Goal: Transaction & Acquisition: Book appointment/travel/reservation

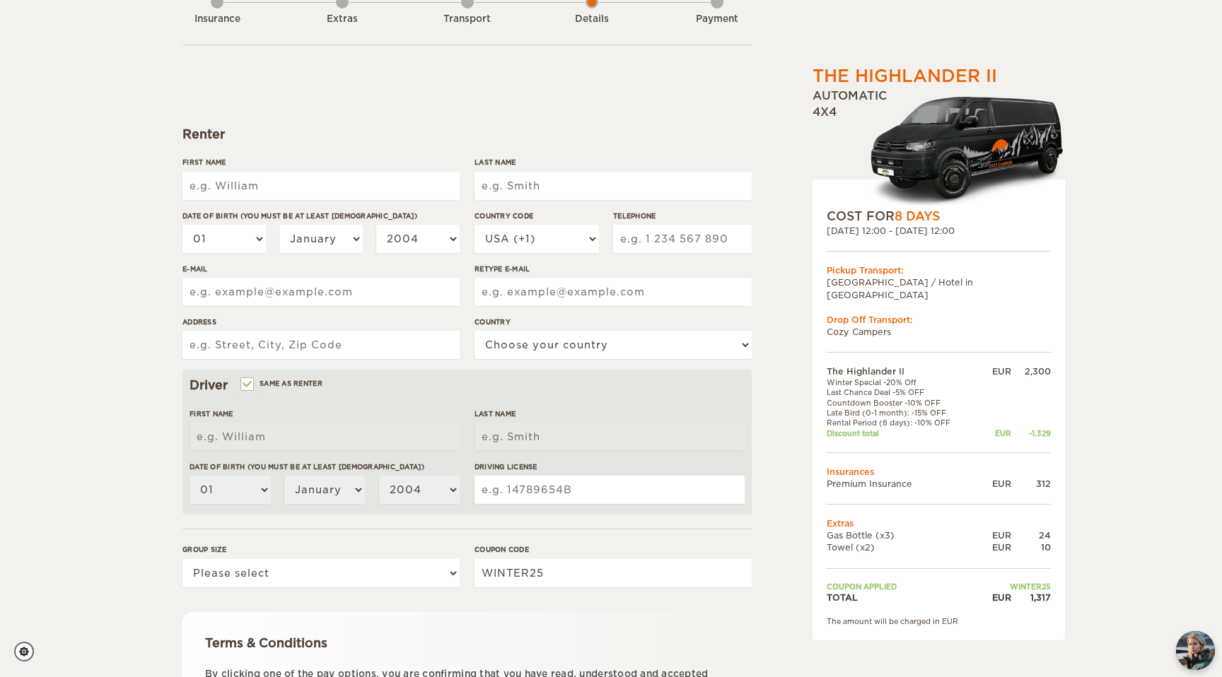
scroll to position [119, 0]
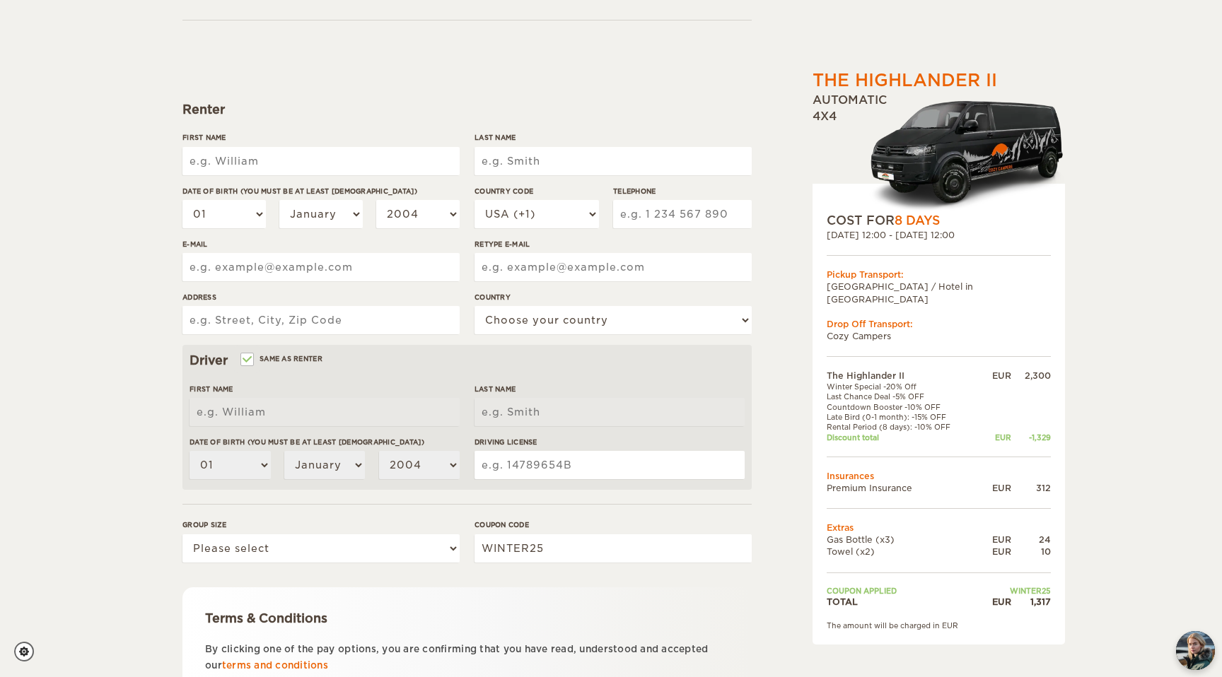
click at [327, 163] on input "First Name" at bounding box center [320, 161] width 277 height 28
type input "Anastasiia Solomiia"
type input "Hrytsyna"
type input "702878013"
type input "anastasiia.hrytsyna@gmail.com"
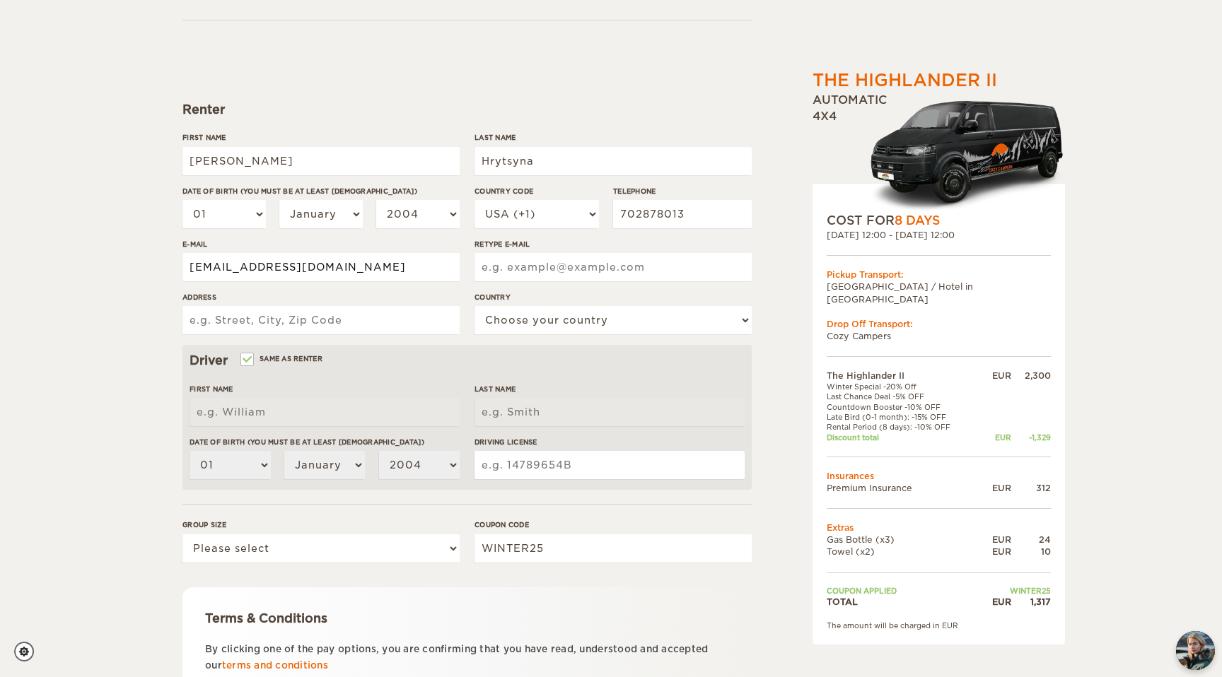
type input "anastasiia.hrytsyna@gmail.com"
type input "Davídková 1250/87"
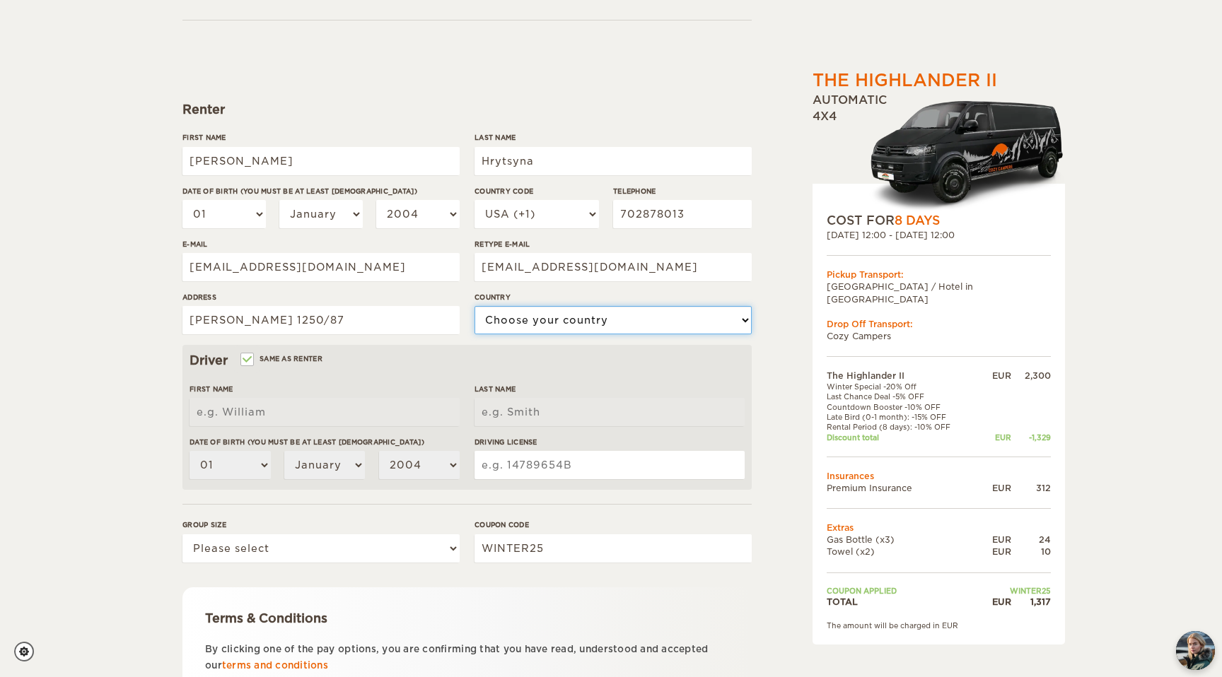
select select "54"
type input "Anastasiia Solomiia"
type input "Hrytsyna"
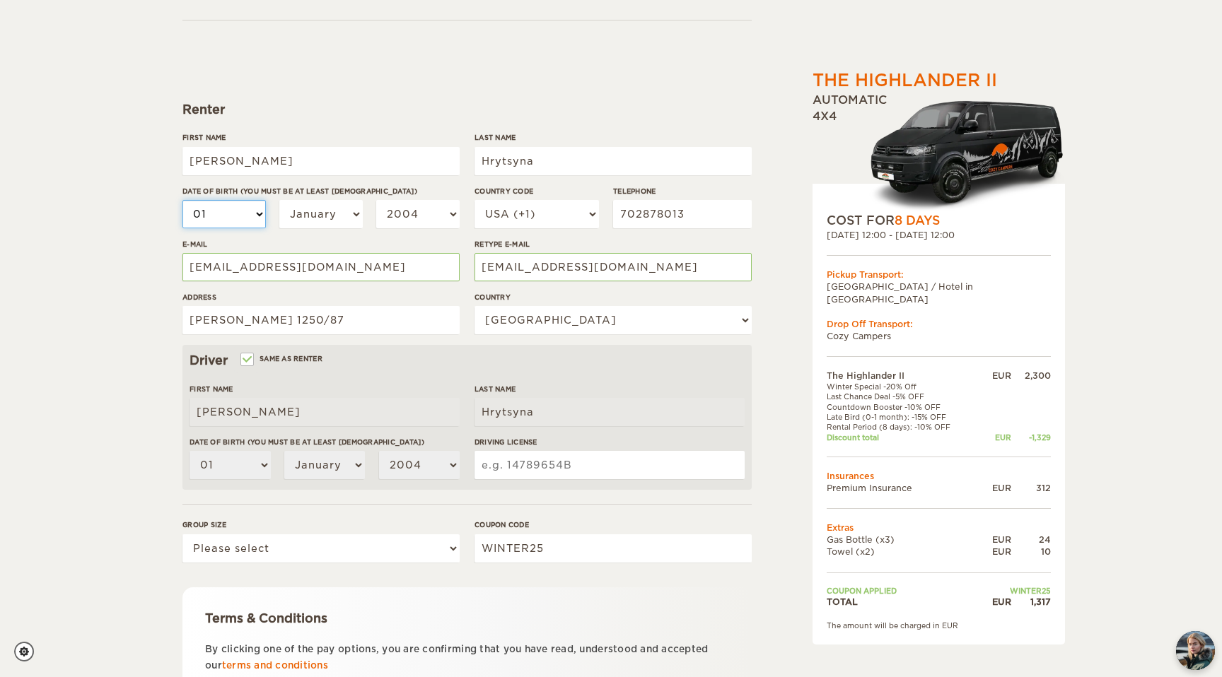
click at [256, 216] on select "01 02 03 04 05 06 07 08 09 10 11 12 13 14 15 16 17 18 19 20 21 22 23 24 25 26 2…" at bounding box center [223, 214] width 83 height 28
select select "04"
click at [182, 200] on select "01 02 03 04 05 06 07 08 09 10 11 12 13 14 15 16 17 18 19 20 21 22 23 24 25 26 2…" at bounding box center [223, 214] width 83 height 28
select select "04"
click at [419, 211] on select "2004 2003 2002 2001 2000 1999 1998 1997 1996 1995 1994 1993 1992 1991 1990 1989…" at bounding box center [417, 214] width 83 height 28
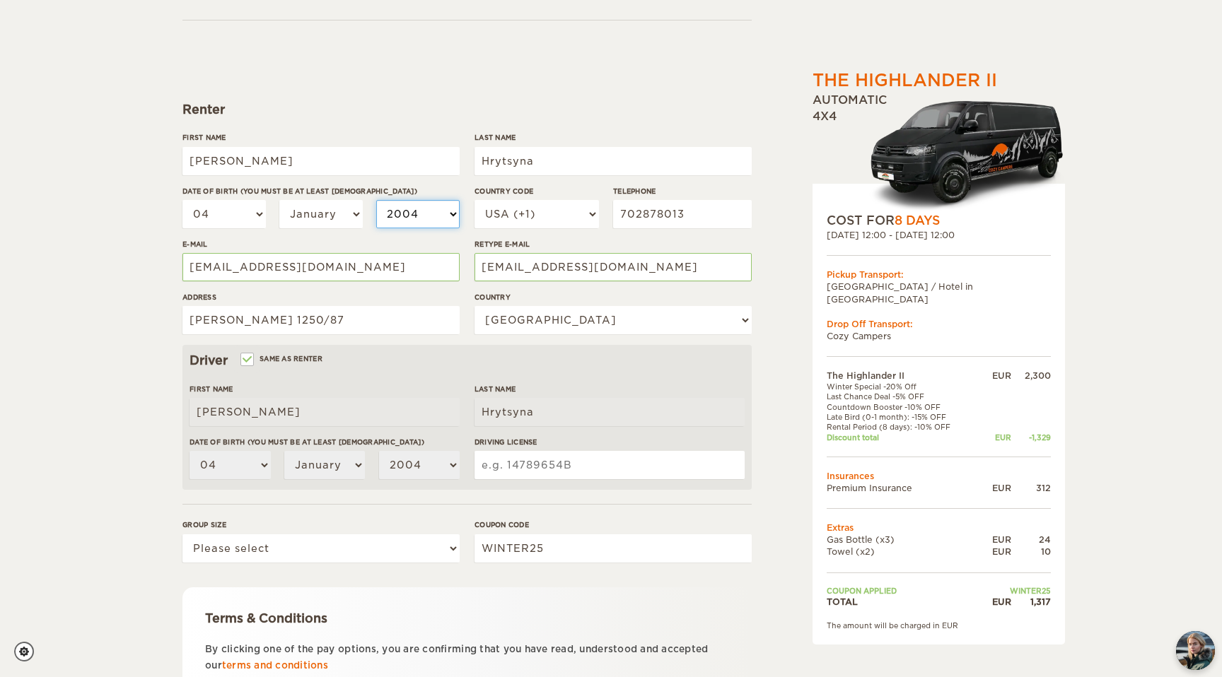
select select "2002"
click at [376, 200] on select "2004 2003 2002 2001 2000 1999 1998 1997 1996 1995 1994 1993 1992 1991 1990 1989…" at bounding box center [417, 214] width 83 height 28
select select "2002"
click at [570, 214] on select "USA (+1) UK (+44) Germany (+49) Algeria (+213) Andorra (+376) Angola (+244) Ang…" at bounding box center [536, 214] width 124 height 28
click at [474, 200] on select "USA (+1) UK (+44) Germany (+49) Algeria (+213) Andorra (+376) Angola (+244) Ang…" at bounding box center [536, 214] width 124 height 28
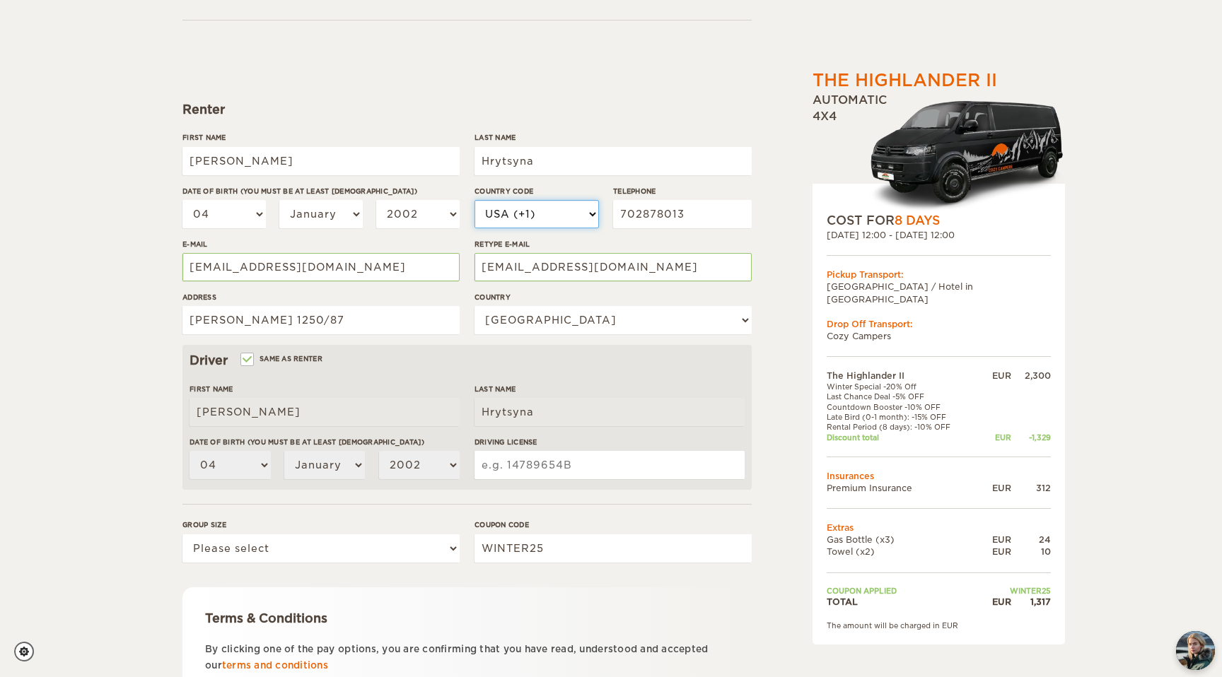
click at [570, 214] on select "USA (+1) UK (+44) Germany (+49) Algeria (+213) Andorra (+376) Angola (+244) Ang…" at bounding box center [536, 214] width 124 height 28
select select "42"
click at [474, 200] on select "USA (+1) UK (+44) Germany (+49) Algeria (+213) Andorra (+376) Angola (+244) Ang…" at bounding box center [536, 214] width 124 height 28
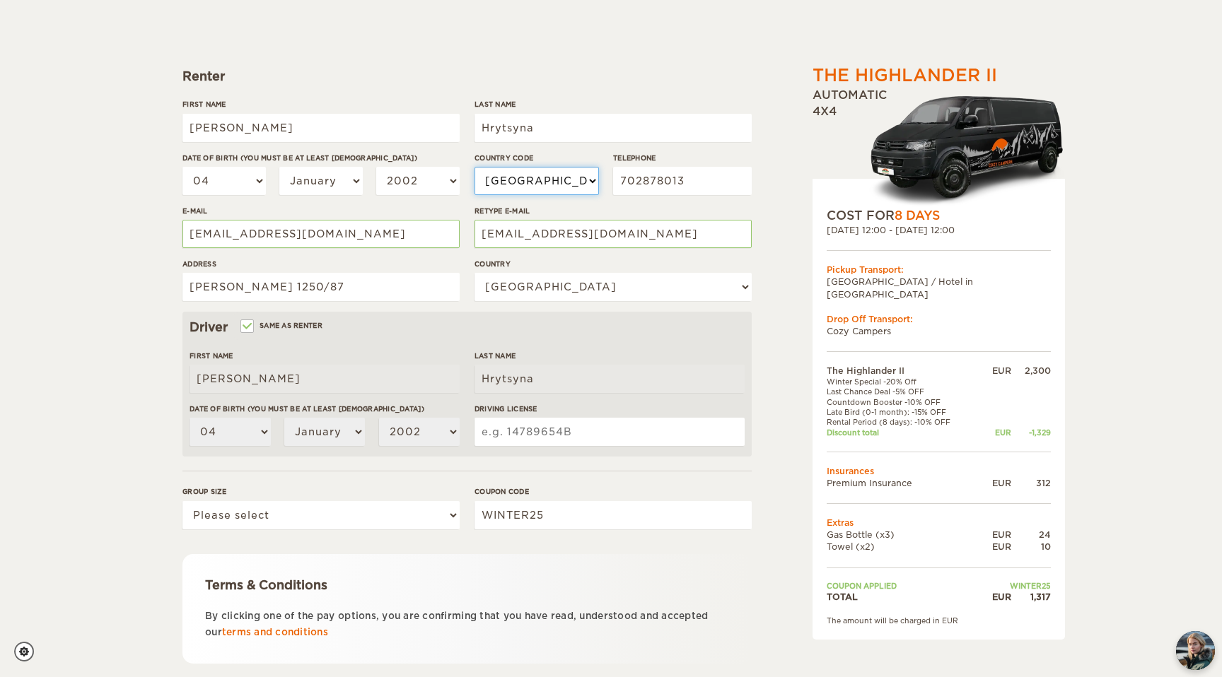
scroll to position [172, 0]
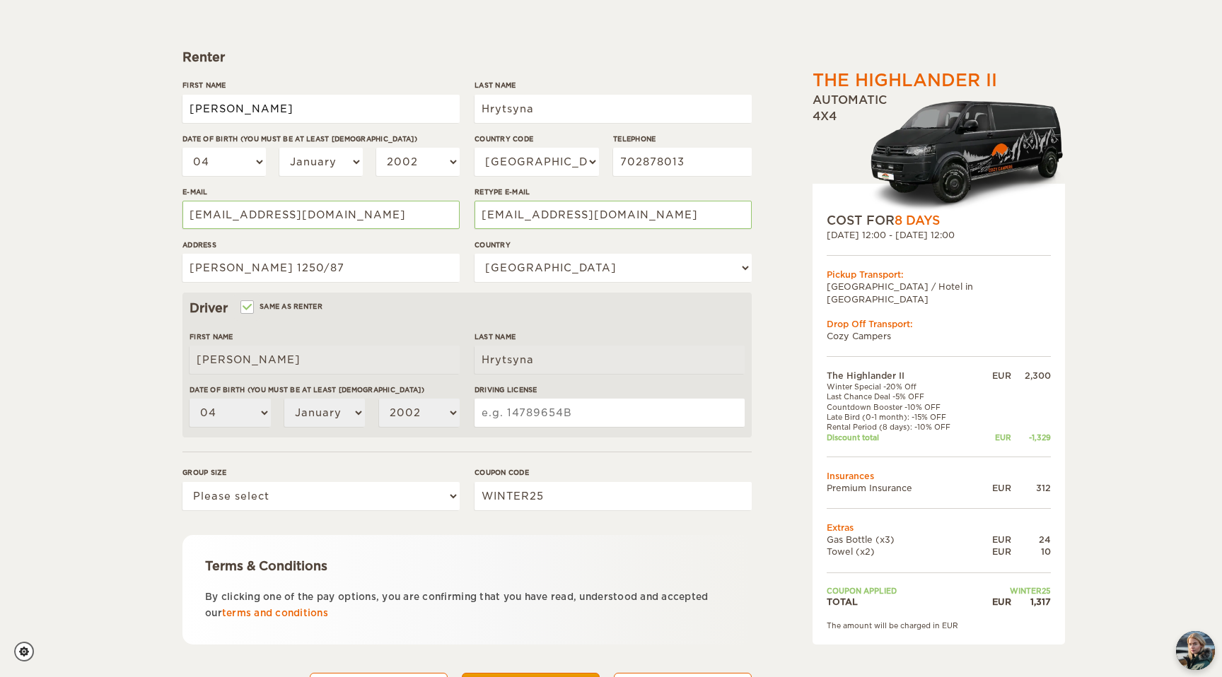
click at [332, 113] on input "Anastasiia Solomiia" at bounding box center [320, 109] width 277 height 28
type input "Daniel"
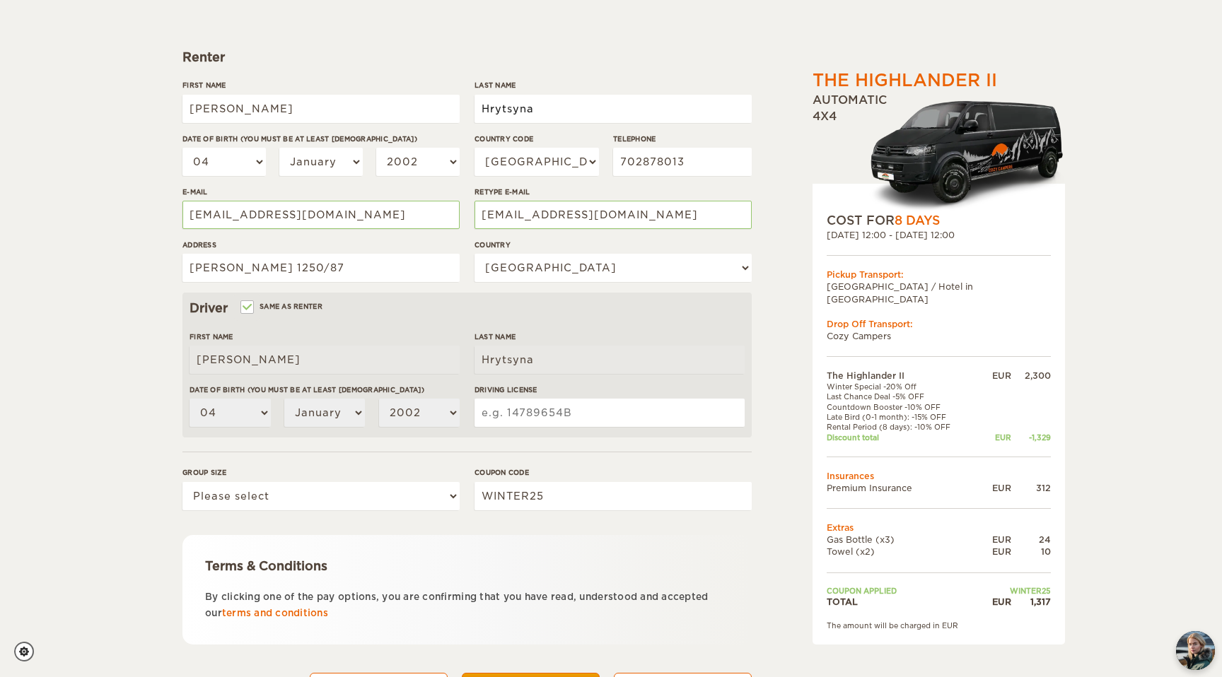
click at [547, 105] on input "Hrytsyna" at bounding box center [612, 109] width 277 height 28
type input "Havel"
click at [258, 167] on select "01 02 03 04 05 06 07 08 09 10 11 12 13 14 15 16 17 18 19 20 21 22 23 24 25 26 2…" at bounding box center [223, 162] width 83 height 28
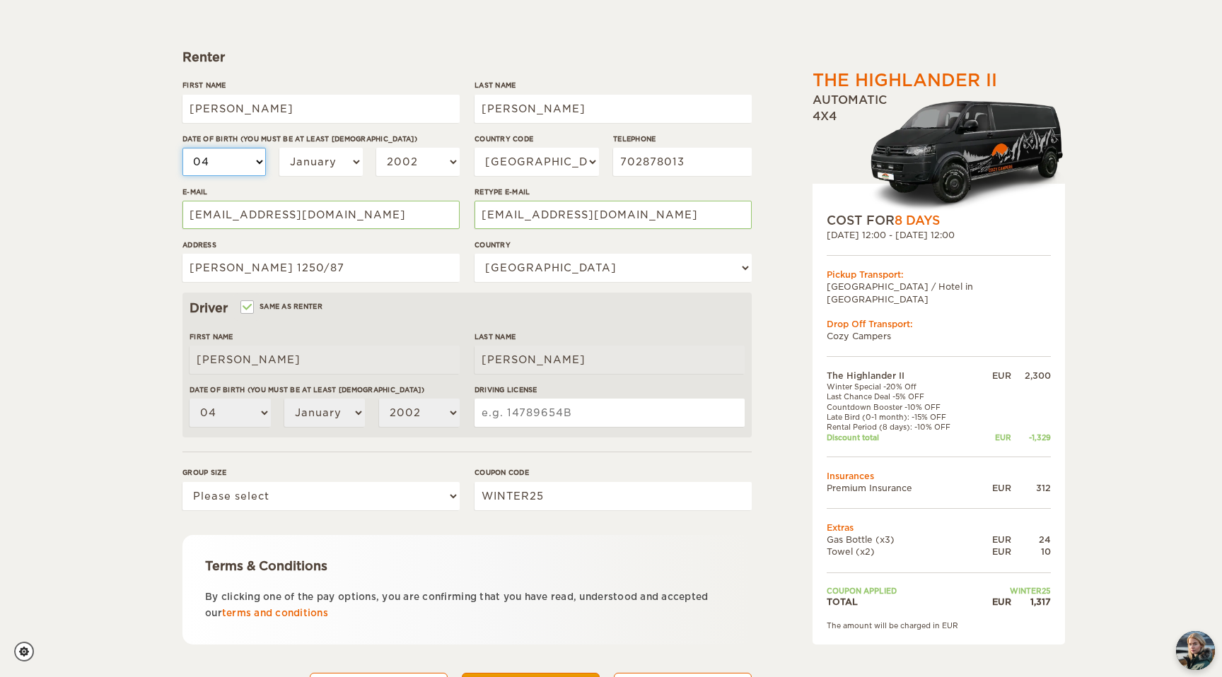
select select "12"
click at [182, 148] on select "01 02 03 04 05 06 07 08 09 10 11 12 13 14 15 16 17 18 19 20 21 22 23 24 25 26 2…" at bounding box center [223, 162] width 83 height 28
select select "12"
click at [326, 163] on select "January February March April May June July August September October November De…" at bounding box center [320, 162] width 83 height 28
select select "06"
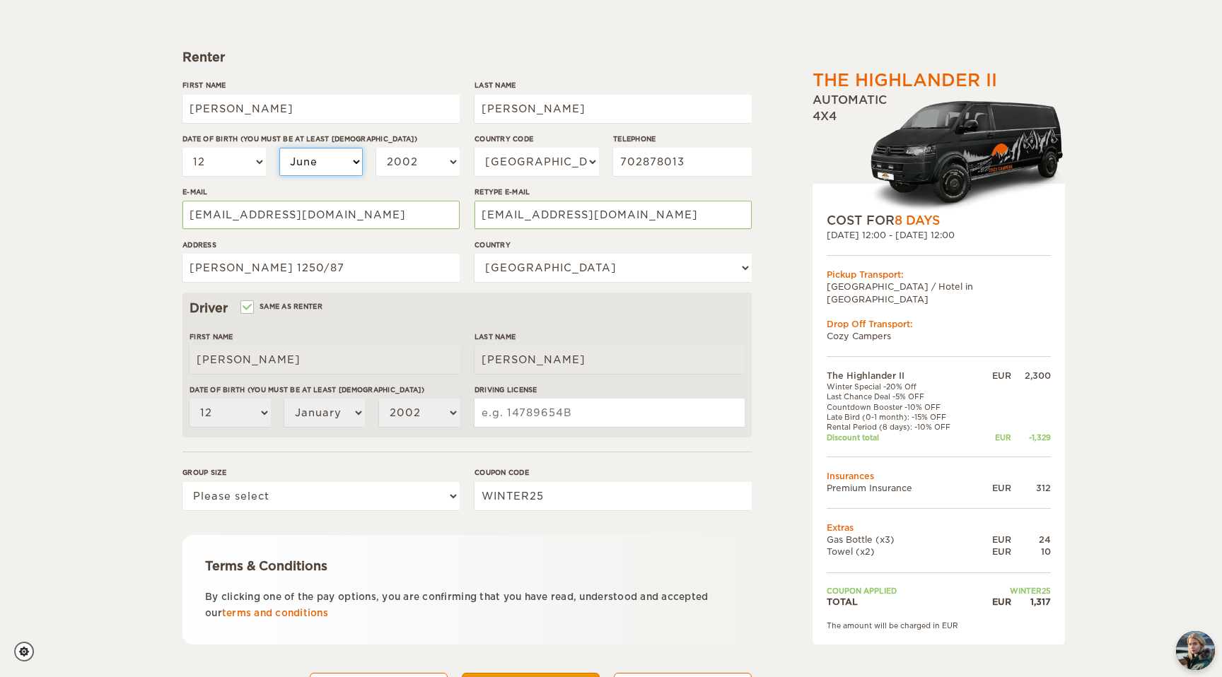
click at [279, 148] on select "January February March April May June July August September October November De…" at bounding box center [320, 162] width 83 height 28
select select "06"
click at [423, 162] on select "2004 2003 2002 2001 2000 1999 1998 1997 1996 1995 1994 1993 1992 1991 1990 1989…" at bounding box center [417, 162] width 83 height 28
select select "2000"
click at [376, 148] on select "2004 2003 2002 2001 2000 1999 1998 1997 1996 1995 1994 1993 1992 1991 1990 1989…" at bounding box center [417, 162] width 83 height 28
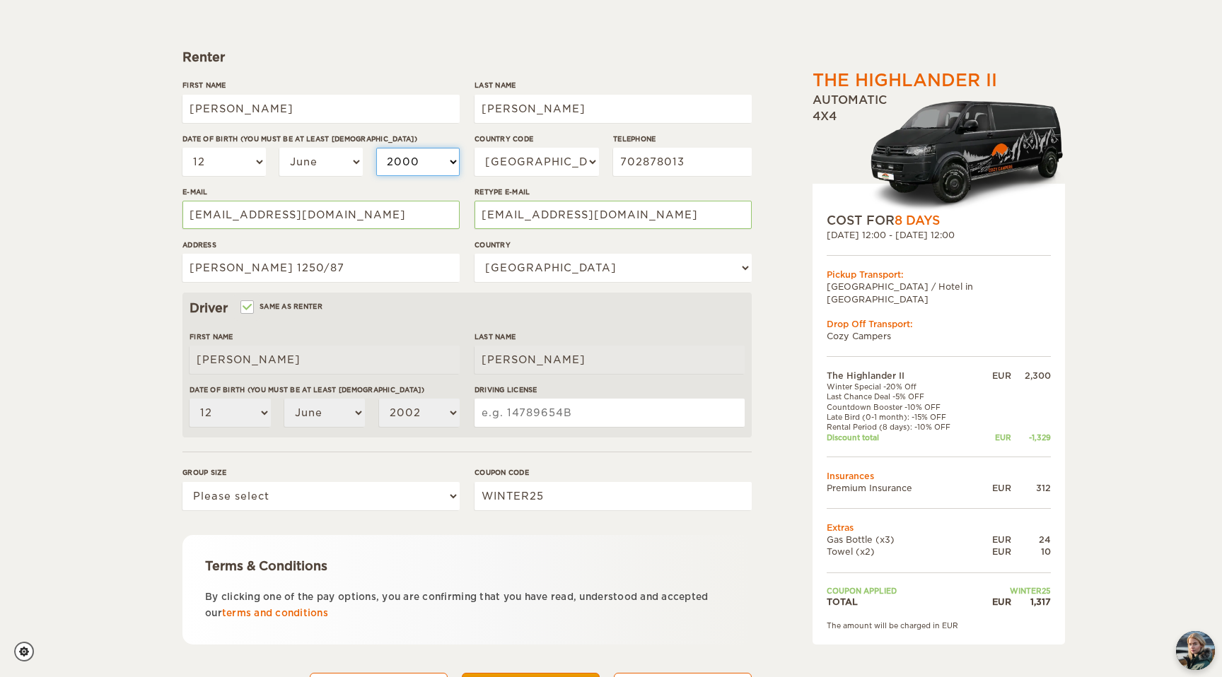
select select "2000"
click at [585, 163] on select "USA (+1) UK (+44) Germany (+49) Algeria (+213) Andorra (+376) Angola (+244) Ang…" at bounding box center [536, 162] width 124 height 28
click at [638, 165] on input "702878013" at bounding box center [682, 162] width 139 height 28
click at [585, 165] on select "USA (+1) UK (+44) Germany (+49) Algeria (+213) Andorra (+376) Angola (+244) Ang…" at bounding box center [536, 162] width 124 height 28
click at [691, 157] on input "702878013" at bounding box center [682, 162] width 139 height 28
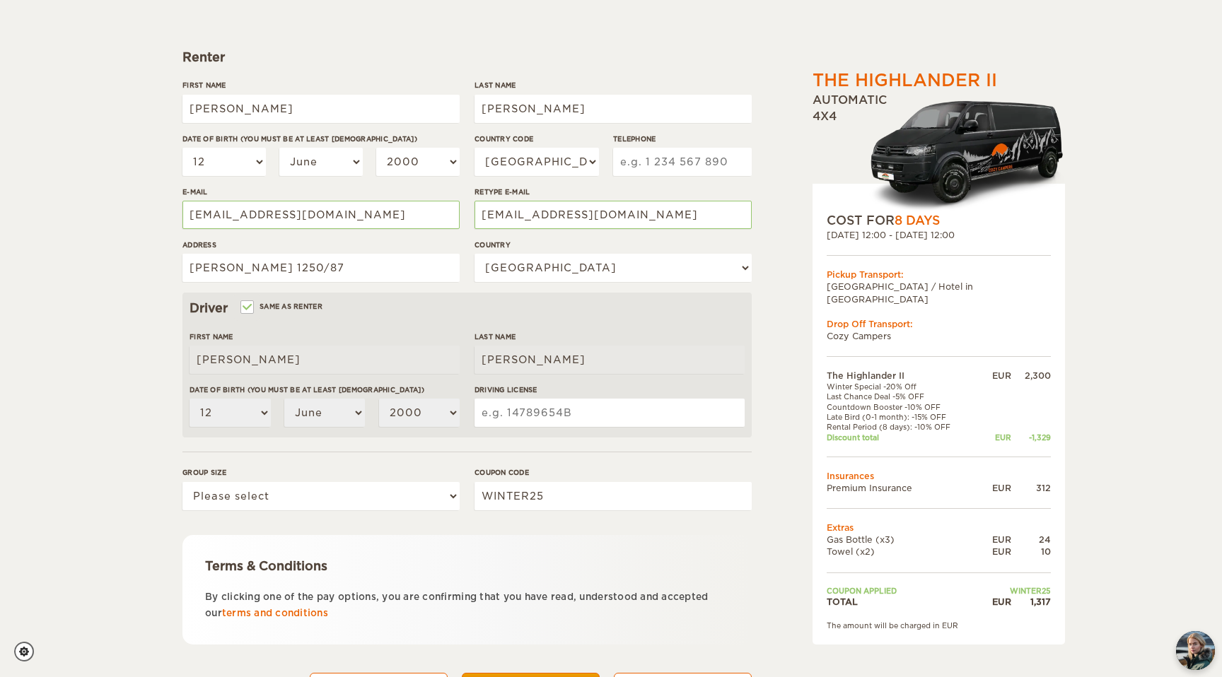
type input "0"
click at [586, 167] on select "USA (+1) UK (+44) Germany (+49) Algeria (+213) Andorra (+376) Angola (+244) Ang…" at bounding box center [536, 162] width 124 height 28
click at [474, 148] on select "USA (+1) UK (+44) Germany (+49) Algeria (+213) Andorra (+376) Angola (+244) Ang…" at bounding box center [536, 162] width 124 height 28
click at [652, 166] on input "Telephone" at bounding box center [682, 162] width 139 height 28
click at [630, 161] on input "0792230298" at bounding box center [682, 162] width 139 height 28
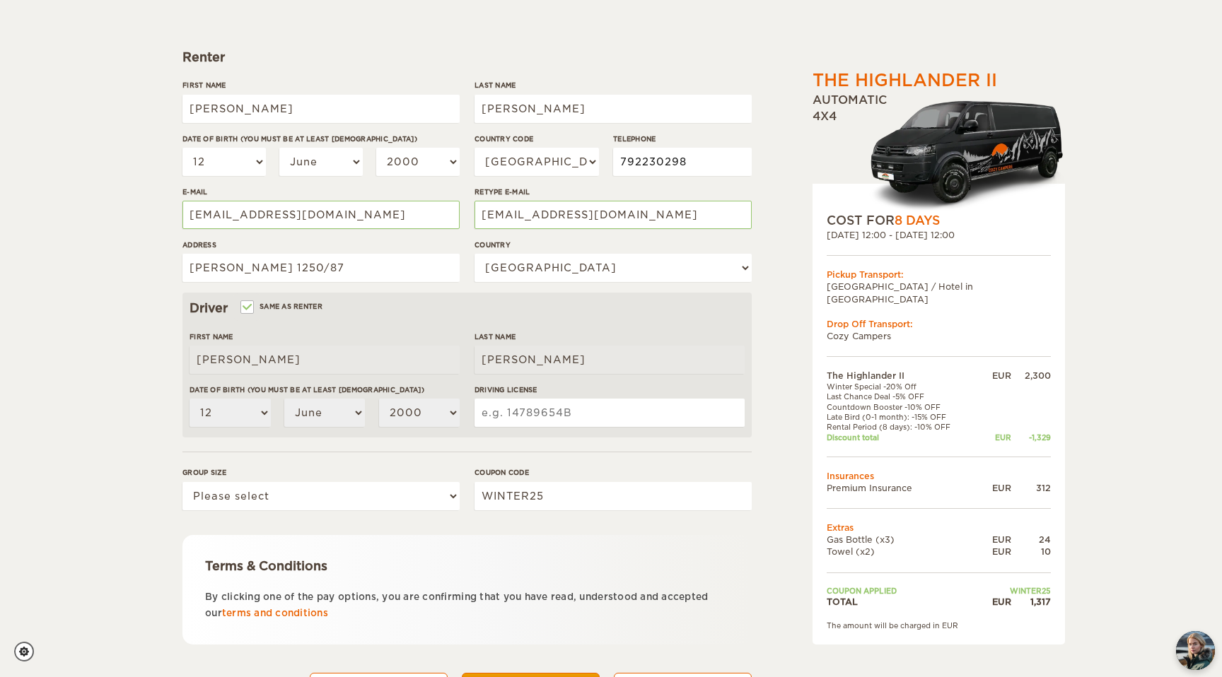
type input "792230298"
click at [589, 158] on select "USA (+1) UK (+44) Germany (+49) Algeria (+213) Andorra (+376) Angola (+244) Ang…" at bounding box center [536, 162] width 124 height 28
click at [641, 166] on input "792230298" at bounding box center [682, 162] width 139 height 28
click at [663, 165] on input "792230298" at bounding box center [682, 162] width 139 height 28
drag, startPoint x: 298, startPoint y: 212, endPoint x: 145, endPoint y: 205, distance: 152.9
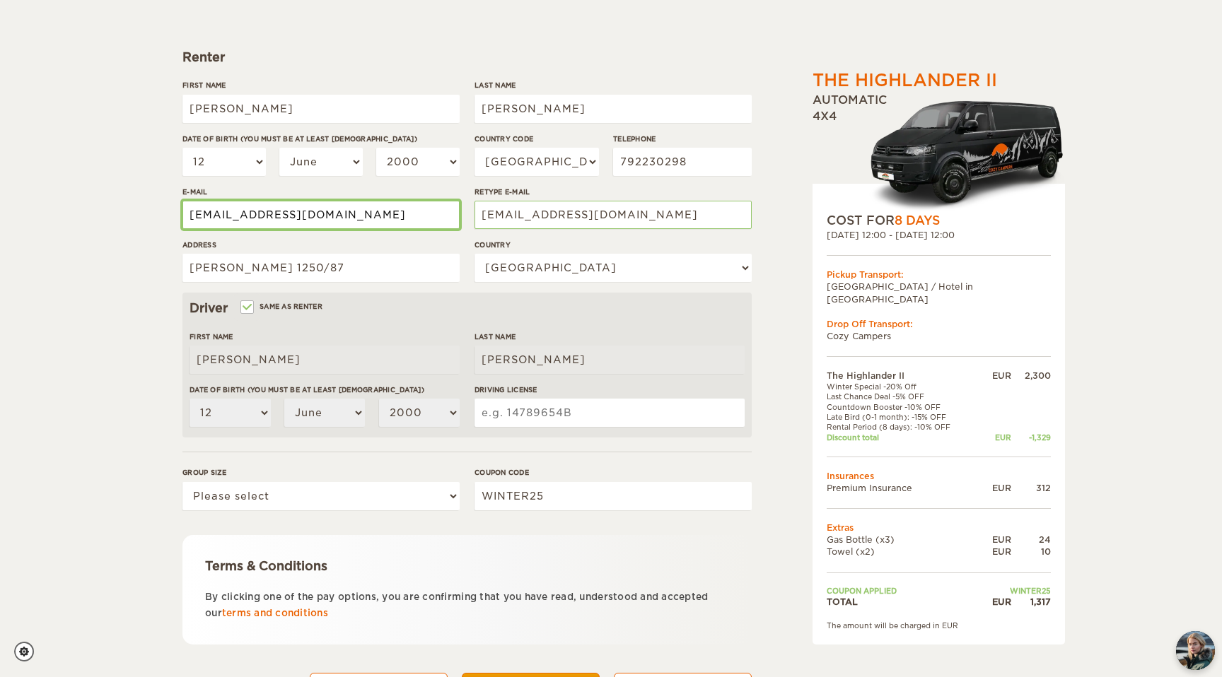
click at [146, 205] on div "The Highlander II Expand Collapse Total 1,317 EUR Automatic 4x4 COST FOR 8 Days…" at bounding box center [611, 287] width 1222 height 919
click at [224, 213] on input "havel.daniel06@gmail.com" at bounding box center [320, 215] width 277 height 28
click at [230, 216] on input "haveldaniel06@gmail.com" at bounding box center [320, 215] width 277 height 28
click at [264, 220] on input "haveldaniel06@gmail.com" at bounding box center [320, 215] width 277 height 28
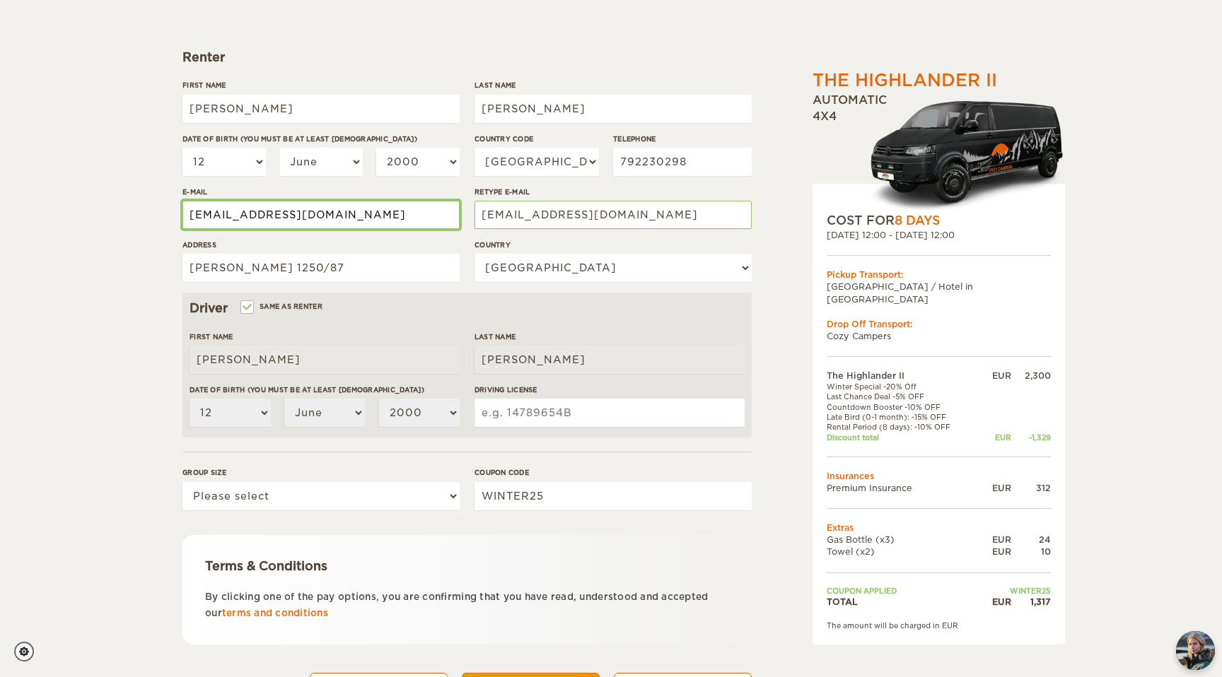
click at [264, 220] on input "haveldaniel06@gmail.com" at bounding box center [320, 215] width 277 height 28
type input "haveldaniel06@gmail.com"
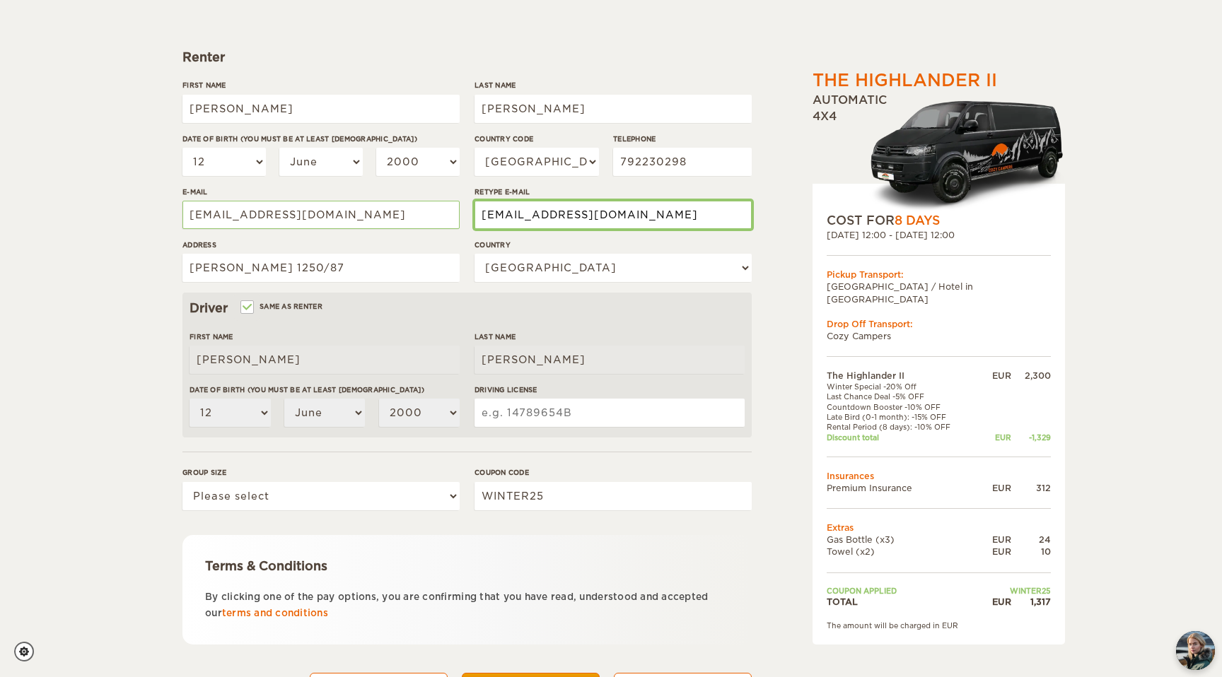
click at [578, 217] on input "anastasiia.hrytsyna@gmail.com" at bounding box center [612, 215] width 277 height 28
paste input "haveldaniel06"
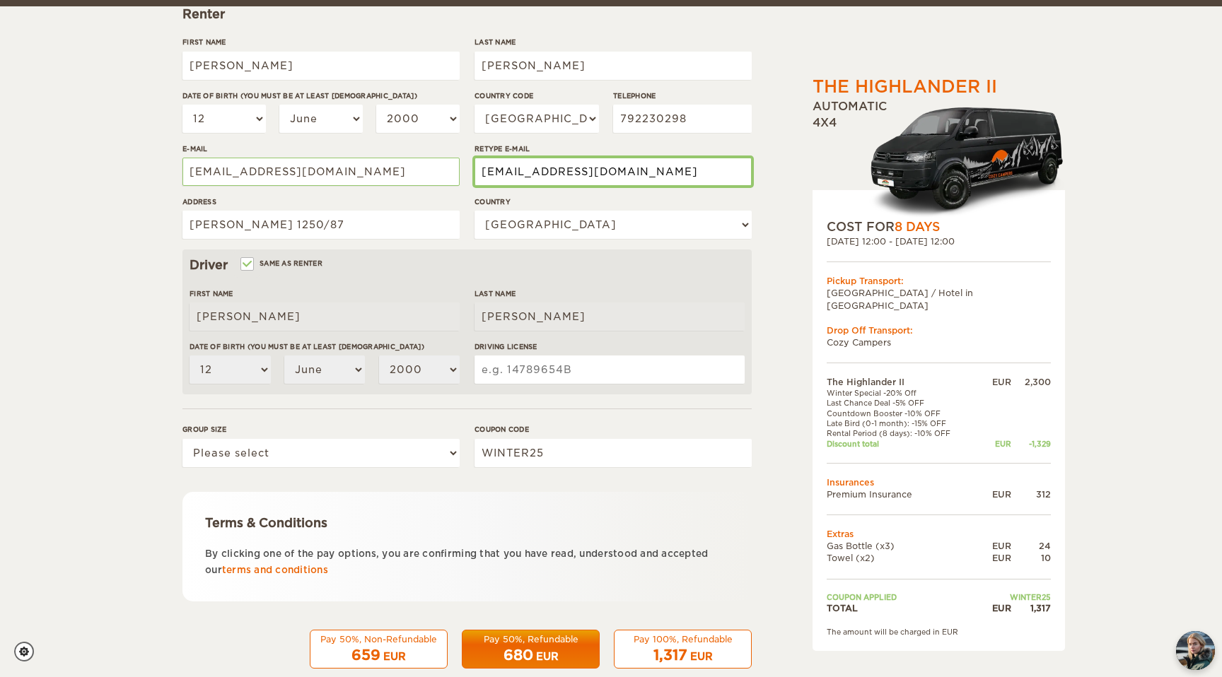
scroll to position [243, 0]
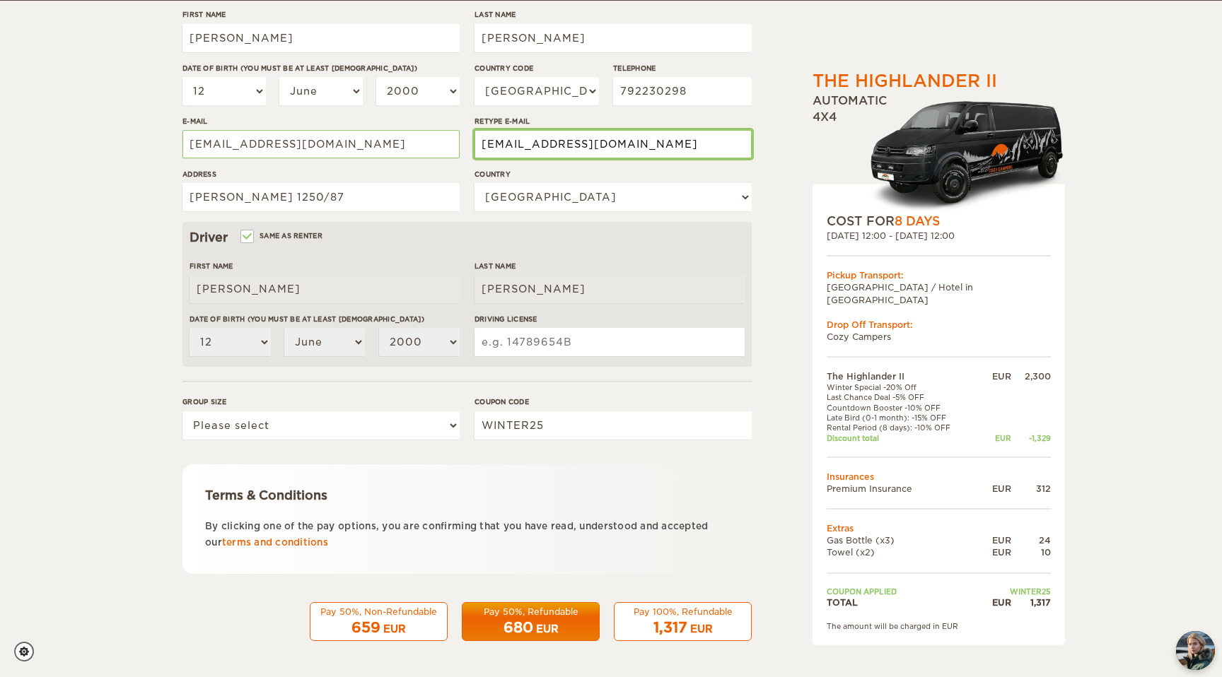
type input "haveldaniel06@gmail.com"
click at [537, 347] on input "Driving License" at bounding box center [609, 342] width 270 height 28
click at [539, 423] on input "WINTER25" at bounding box center [612, 425] width 277 height 28
click at [515, 357] on div "Driving License" at bounding box center [609, 340] width 270 height 53
click at [508, 339] on input "Driving License" at bounding box center [609, 342] width 270 height 28
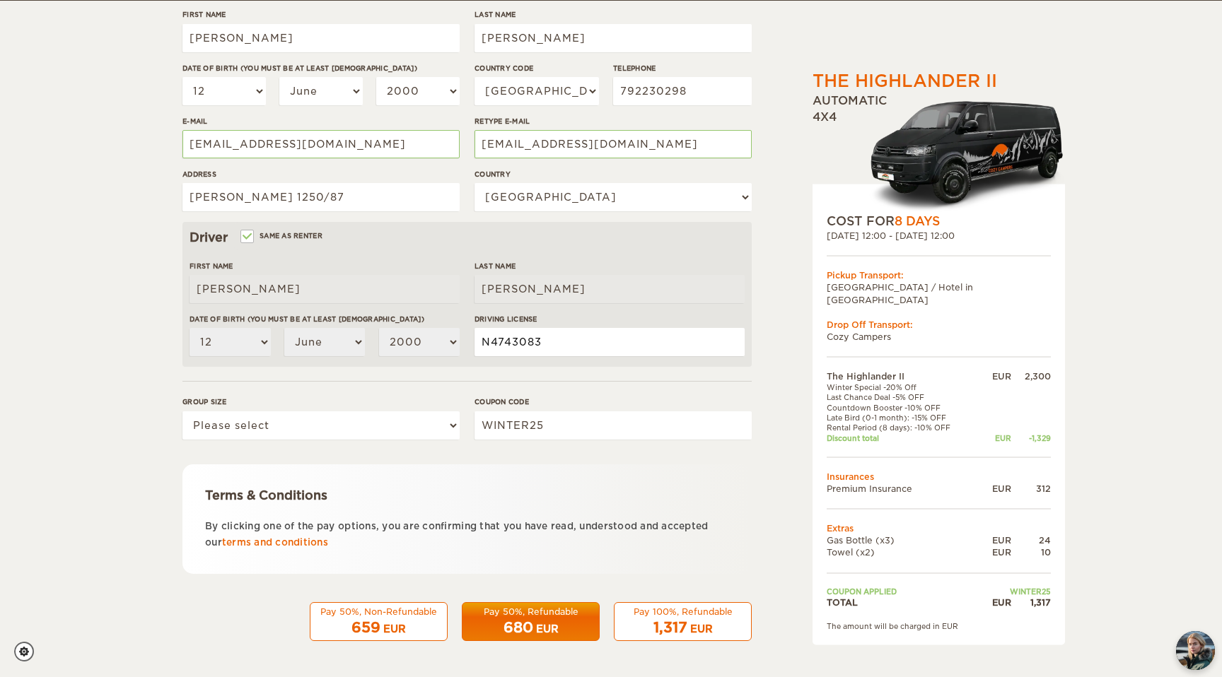
drag, startPoint x: 491, startPoint y: 341, endPoint x: 571, endPoint y: 346, distance: 79.3
click at [571, 346] on input "N4743083" at bounding box center [609, 342] width 270 height 28
click at [571, 345] on input "N4743083" at bounding box center [609, 342] width 270 height 28
type input "N4743083"
click at [410, 419] on select "Please select 1 2" at bounding box center [320, 425] width 277 height 28
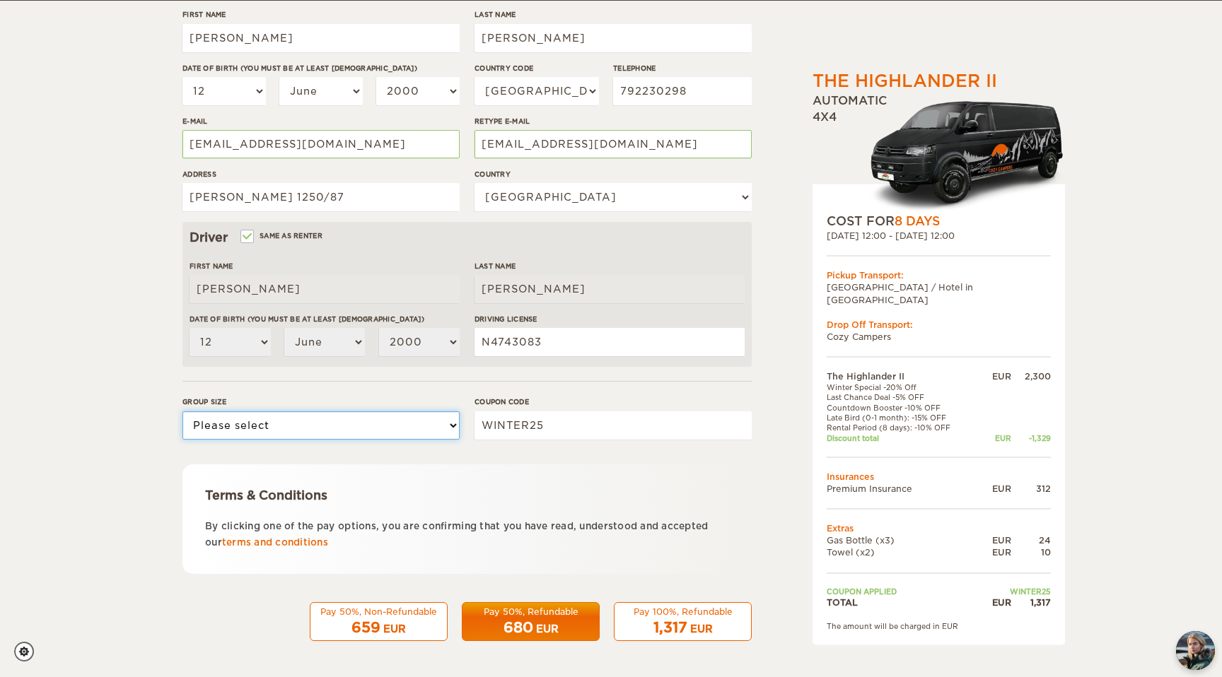
select select "2"
click at [182, 411] on select "Please select 1 2" at bounding box center [320, 425] width 277 height 28
click at [281, 544] on link "terms and conditions" at bounding box center [275, 542] width 106 height 11
click at [699, 629] on div "EUR" at bounding box center [701, 629] width 23 height 14
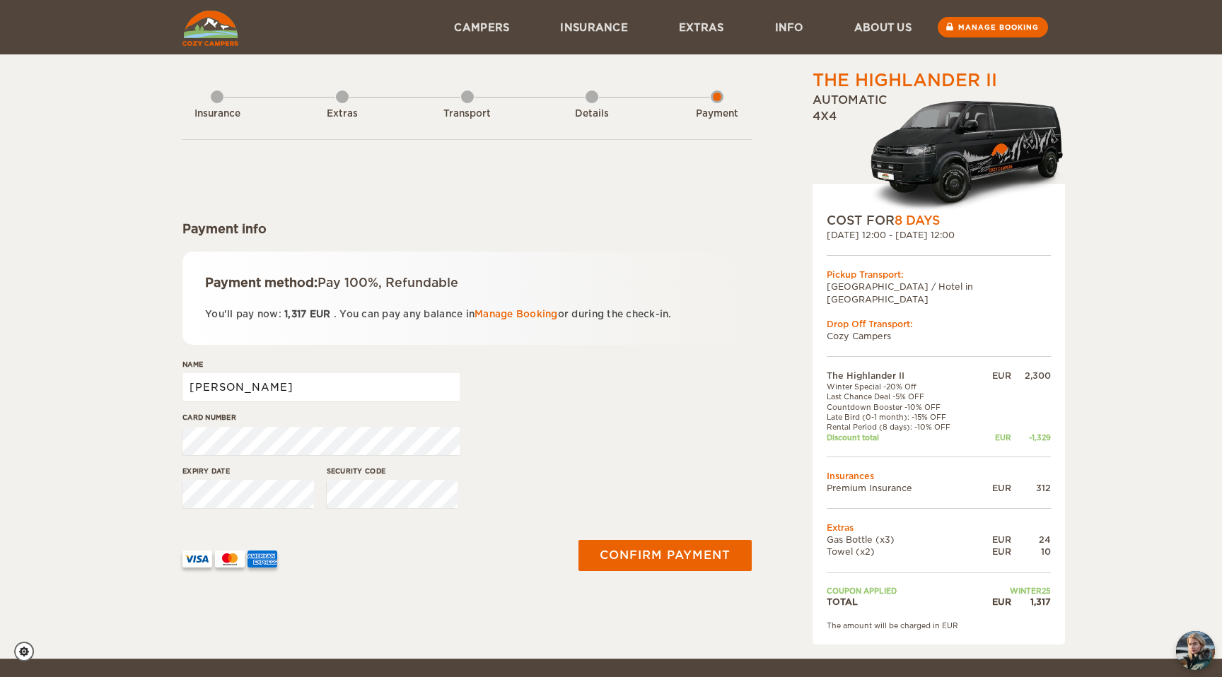
click at [366, 383] on input "Daniel" at bounding box center [320, 387] width 277 height 28
type input "Daniel Havel"
click at [698, 551] on button "Confirm payment" at bounding box center [665, 555] width 178 height 32
